Goal: Task Accomplishment & Management: Use online tool/utility

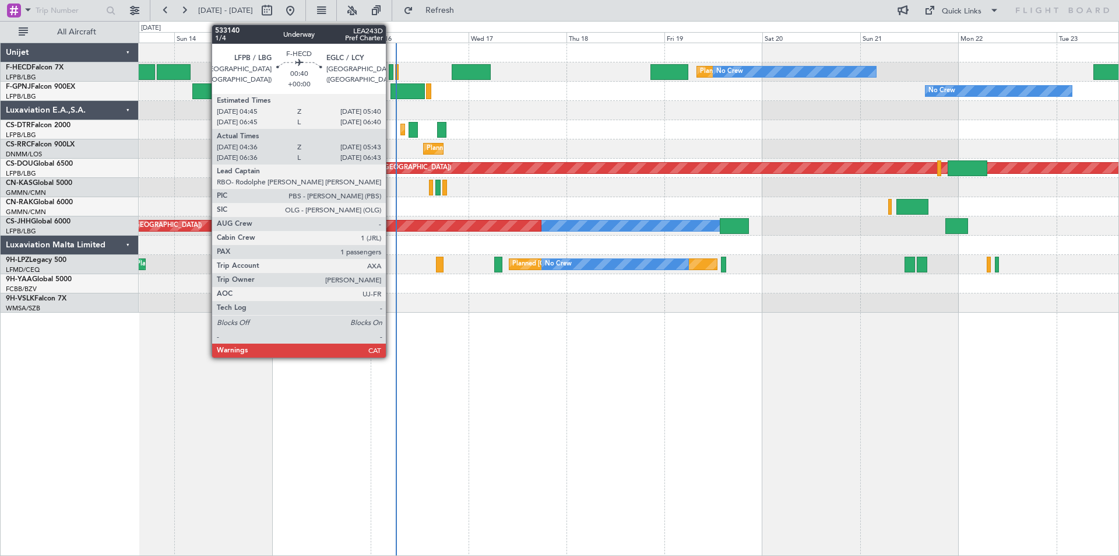
click at [391, 71] on div at bounding box center [391, 72] width 5 height 16
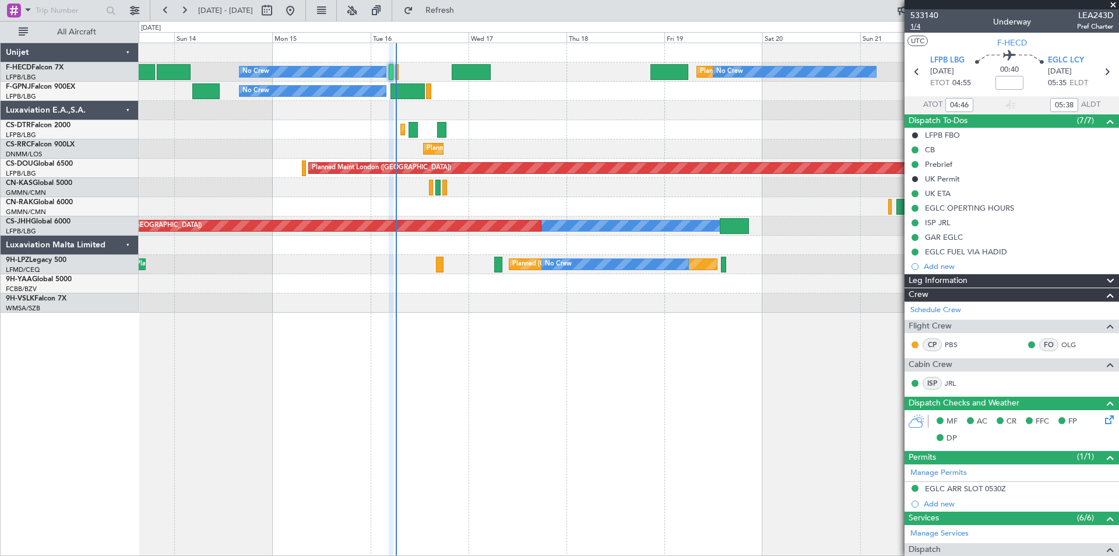
type input "06:46"
type input "06:38"
type input "04:46"
type input "05:38"
click at [1112, 5] on span at bounding box center [1114, 5] width 12 height 10
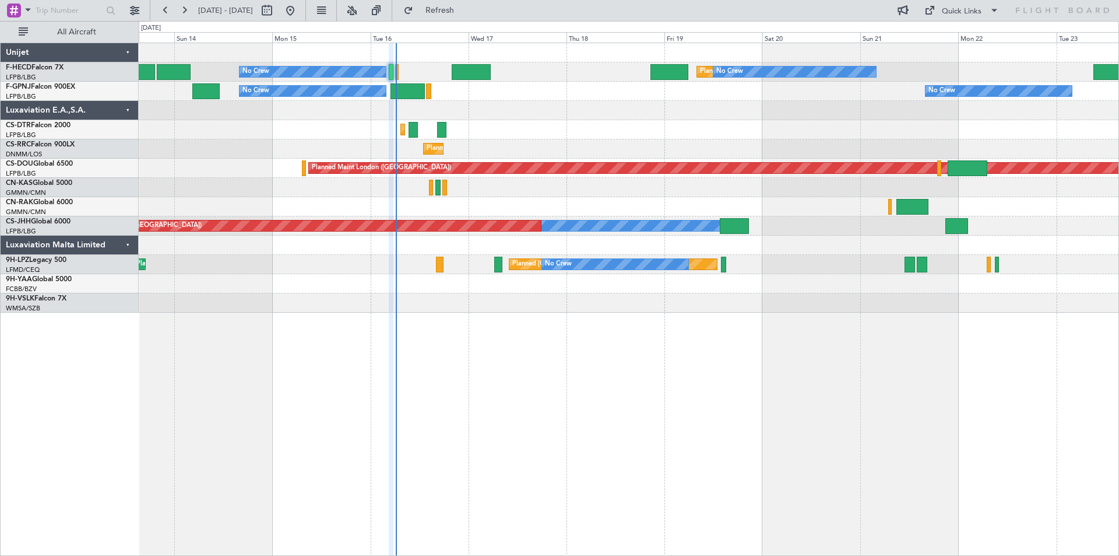
type input "0"
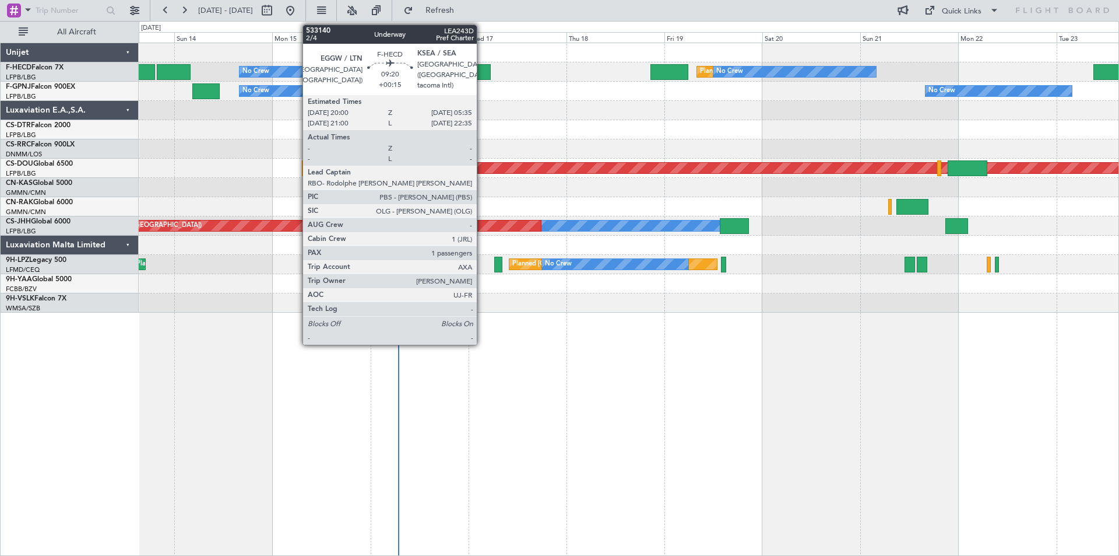
click at [482, 76] on div at bounding box center [472, 72] width 40 height 16
